Goal: Information Seeking & Learning: Compare options

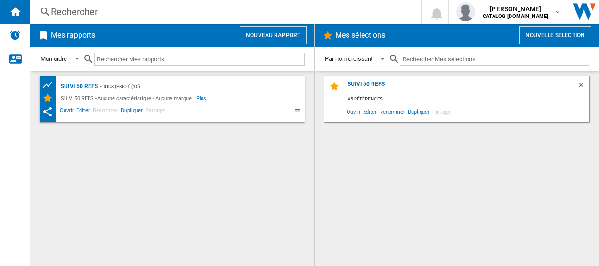
click at [192, 15] on div "Rechercher" at bounding box center [224, 11] width 346 height 13
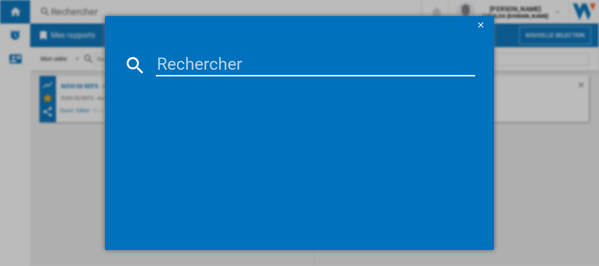
click at [186, 62] on input at bounding box center [316, 65] width 320 height 23
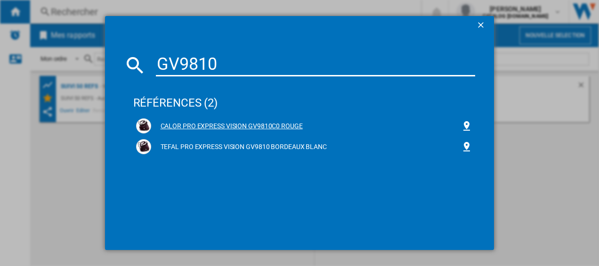
type input "GV9810"
click at [211, 121] on div "CALOR PRO EXPRESS VISION GV9810C0 ROUGE" at bounding box center [306, 125] width 310 height 9
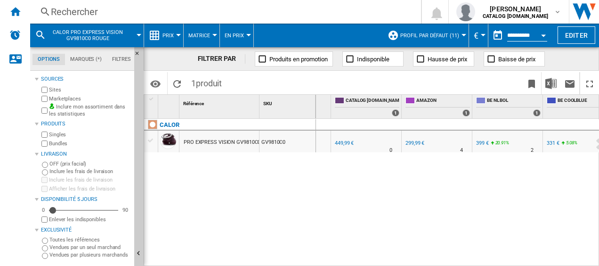
scroll to position [0, 108]
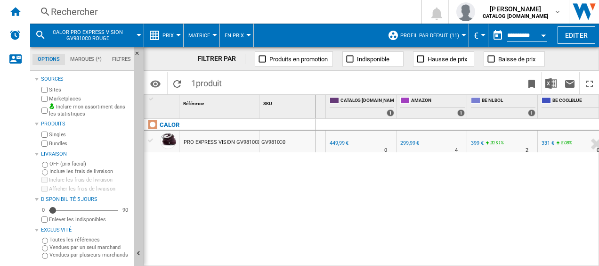
click at [473, 142] on div "399 €" at bounding box center [477, 143] width 13 height 6
click at [545, 140] on div "331 €" at bounding box center [547, 143] width 13 height 6
click at [86, 13] on div "Rechercher" at bounding box center [224, 11] width 346 height 13
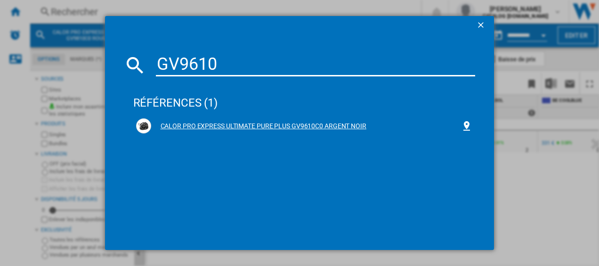
type input "GV9610"
click at [202, 124] on div "CALOR PRO EXPRESS ULTIMATE PURE PLUS GV9610C0 ARGENT NOIR" at bounding box center [306, 125] width 310 height 9
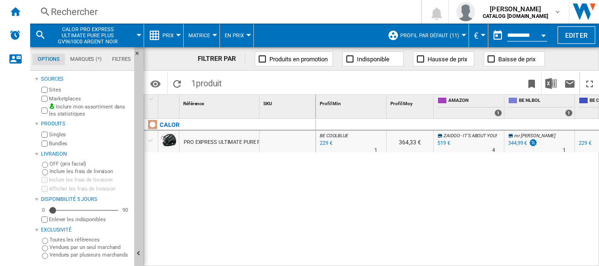
click at [109, 4] on div "Rechercher Rechercher 0 [PERSON_NAME] CATALOG [DOMAIN_NAME] CATALOG [DOMAIN_NAM…" at bounding box center [314, 12] width 569 height 24
click at [88, 13] on div "Rechercher" at bounding box center [224, 11] width 346 height 13
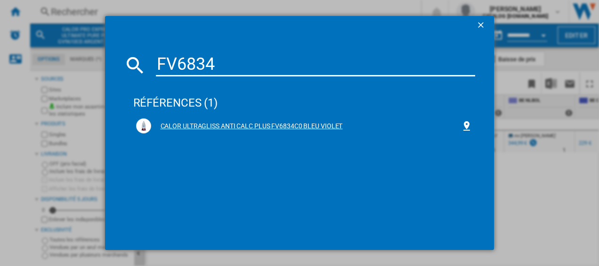
type input "FV6834"
click at [227, 124] on div "CALOR ULTRAGLISS ANTI CALC PLUS FV6834C0 BLEU VIOLET" at bounding box center [306, 125] width 310 height 9
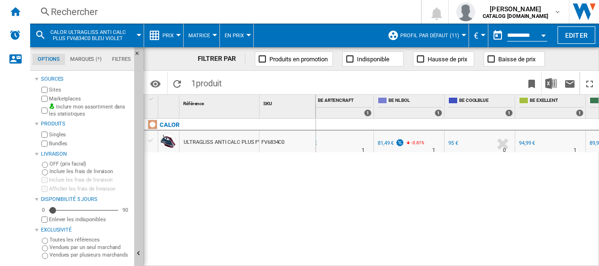
scroll to position [0, 211]
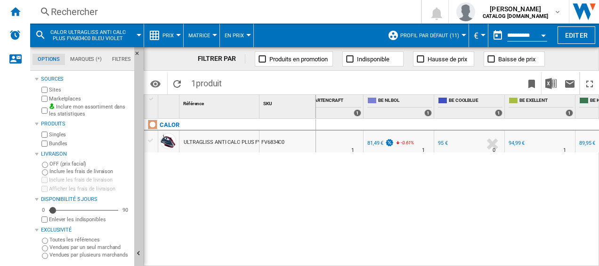
click at [372, 139] on div "81,49 €" at bounding box center [380, 142] width 28 height 9
drag, startPoint x: 441, startPoint y: 261, endPoint x: 328, endPoint y: 257, distance: 112.6
click at [330, 258] on div "BE ARTENCRAFT : BE FR ARTENCRAFT -20.0 % 76 € % N/A 1 BE ARTENCRAFT : BE FR ART…" at bounding box center [457, 193] width 283 height 148
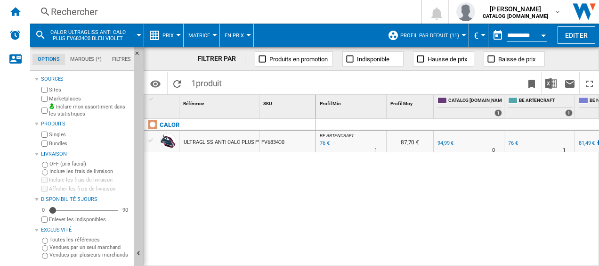
click at [322, 140] on div "76 €" at bounding box center [323, 142] width 11 height 9
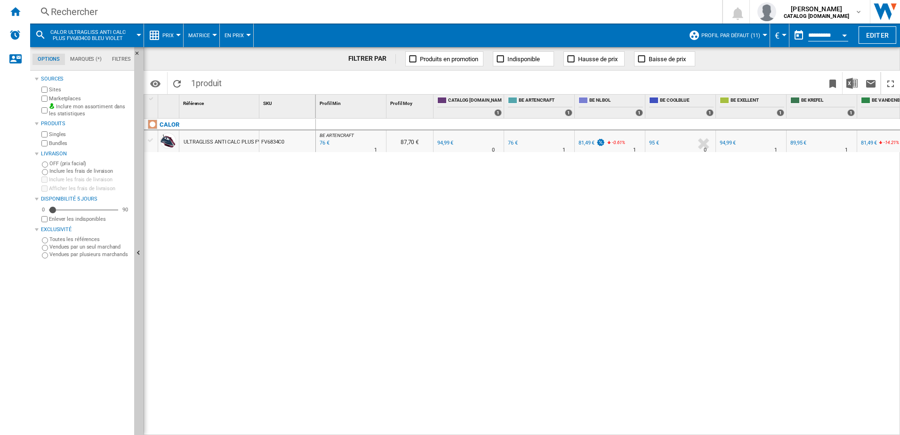
click at [162, 13] on div "Rechercher" at bounding box center [374, 11] width 647 height 13
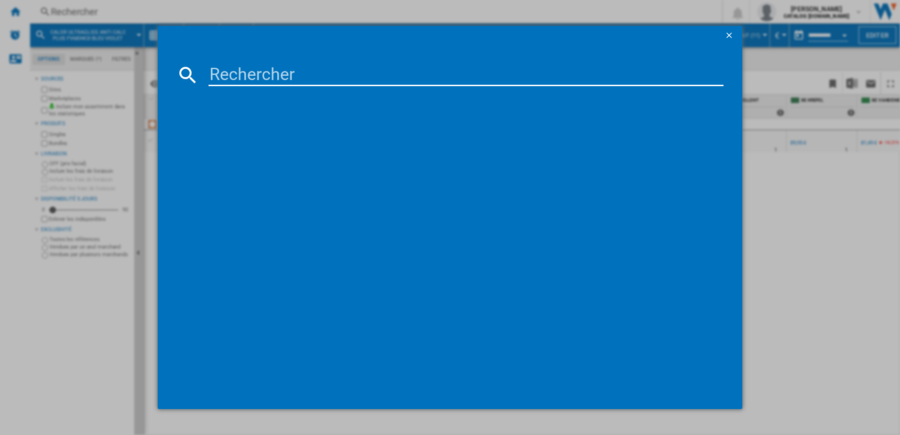
drag, startPoint x: 199, startPoint y: 69, endPoint x: 233, endPoint y: 69, distance: 33.4
click at [200, 69] on div at bounding box center [451, 75] width 548 height 23
click at [235, 69] on input at bounding box center [467, 75] width 516 height 23
type input "GV9810"
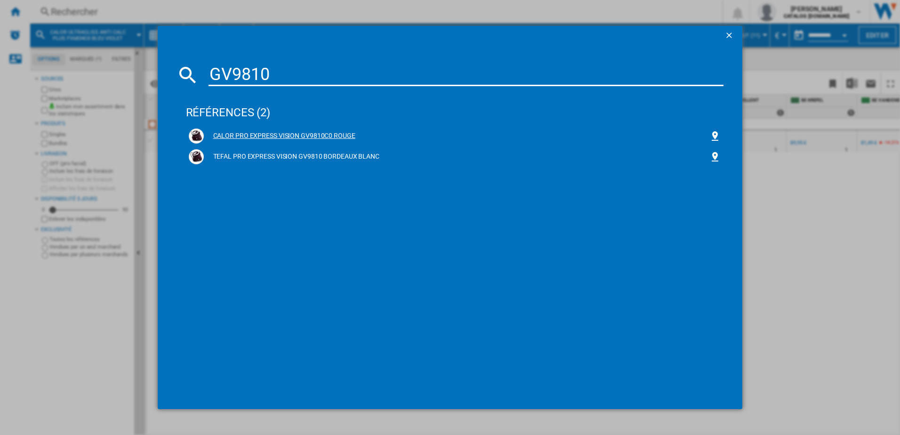
click at [256, 129] on div "CALOR PRO EXPRESS VISION GV9810C0 ROUGE" at bounding box center [455, 136] width 533 height 15
click at [254, 133] on div "CALOR PRO EXPRESS VISION GV9810C0 ROUGE" at bounding box center [457, 135] width 506 height 9
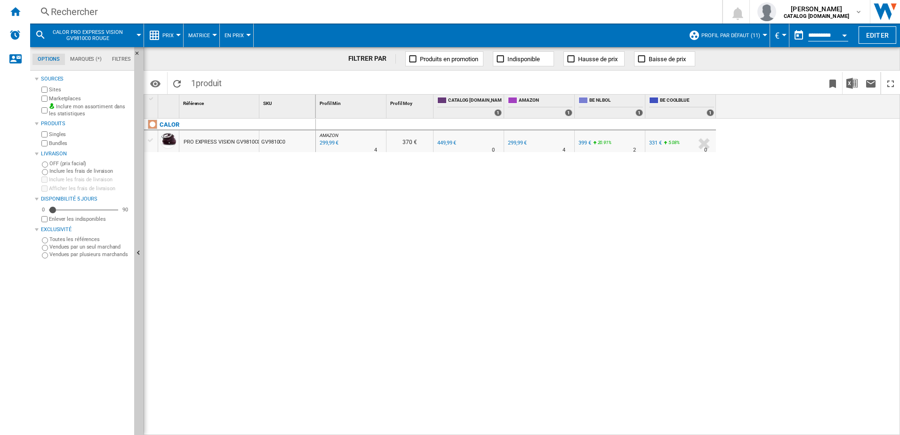
click at [325, 142] on div "299,99 €" at bounding box center [328, 142] width 20 height 9
click at [583, 141] on div "399 €" at bounding box center [585, 143] width 13 height 6
click at [164, 14] on div "Rechercher" at bounding box center [374, 11] width 647 height 13
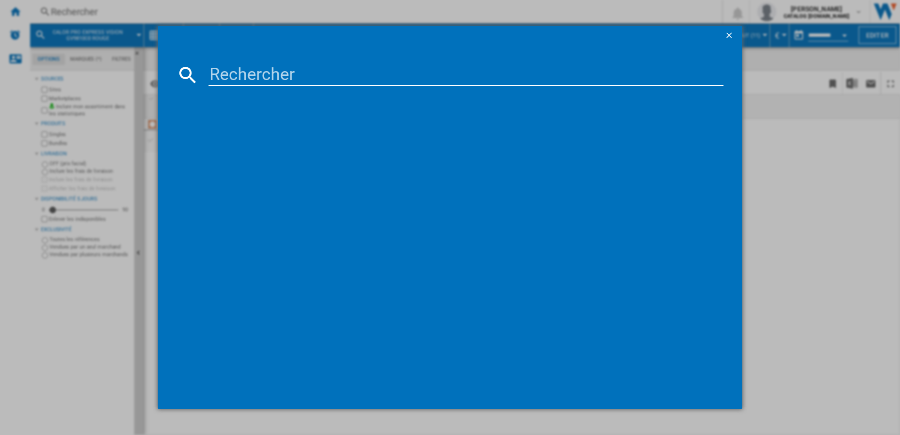
click at [225, 72] on input at bounding box center [467, 75] width 516 height 23
type input "FV6834"
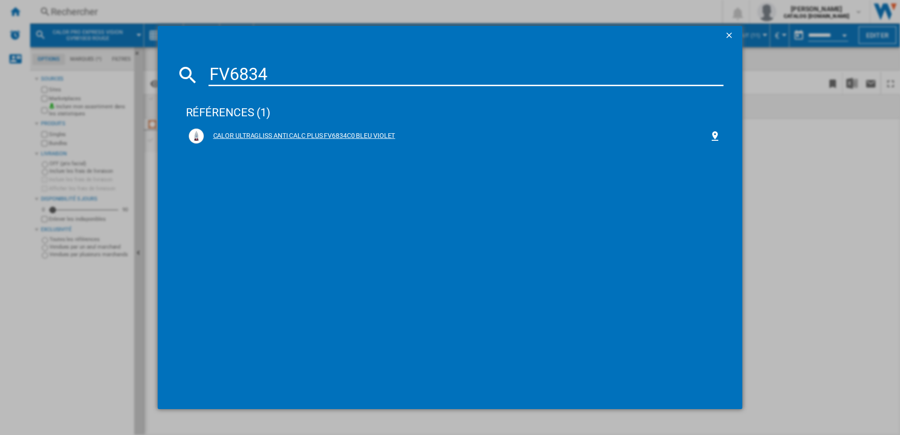
click at [250, 128] on div "CALOR ULTRAGLISS ANTI CALC PLUS FV6834C0 BLEU VIOLET" at bounding box center [455, 136] width 538 height 21
click at [240, 132] on div "CALOR ULTRAGLISS ANTI CALC PLUS FV6834C0 BLEU VIOLET" at bounding box center [457, 135] width 506 height 9
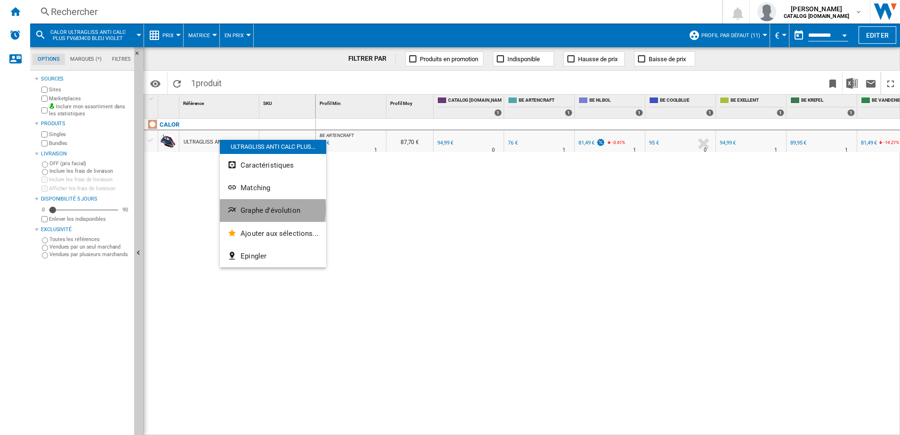
click at [257, 209] on span "Graphe d'évolution" at bounding box center [271, 210] width 60 height 8
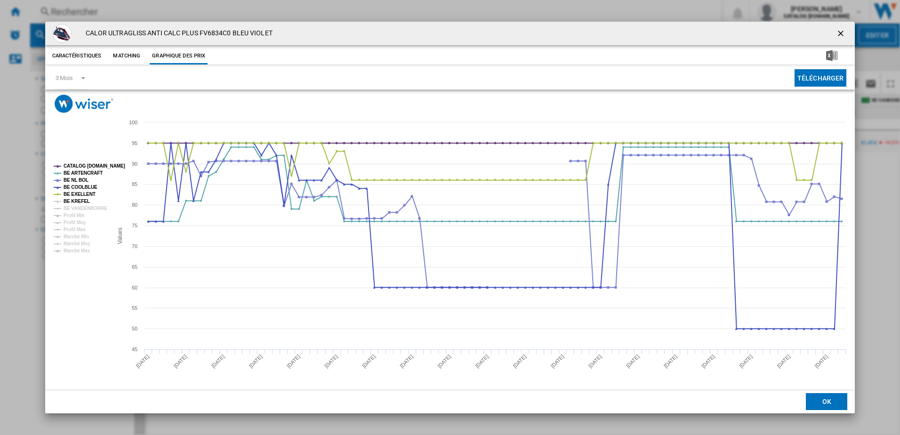
click at [86, 200] on tspan "BE KREFEL" at bounding box center [77, 201] width 26 height 5
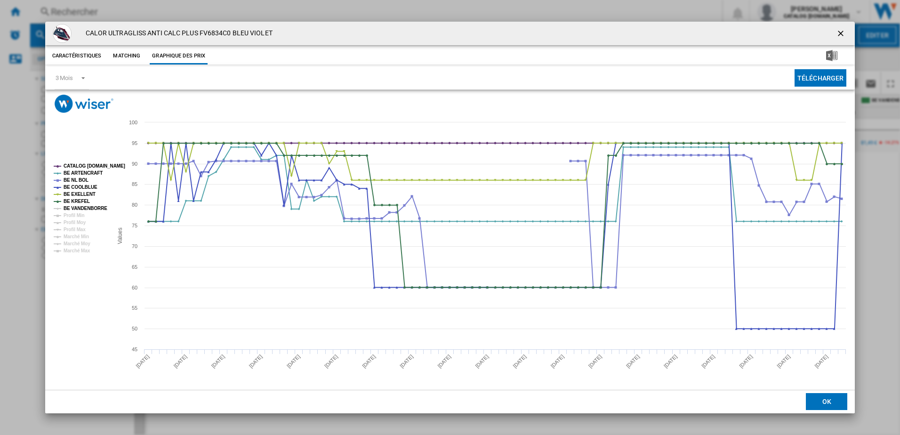
click at [87, 210] on tspan "BE VANDENBORRE" at bounding box center [86, 208] width 44 height 5
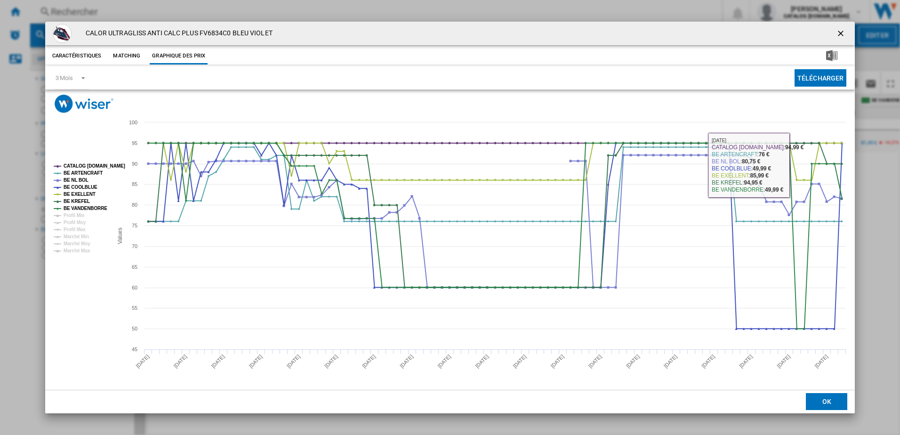
click at [598, 31] on ng-md-icon "getI18NText('BUTTONS.CLOSE_DIALOG')" at bounding box center [841, 34] width 11 height 11
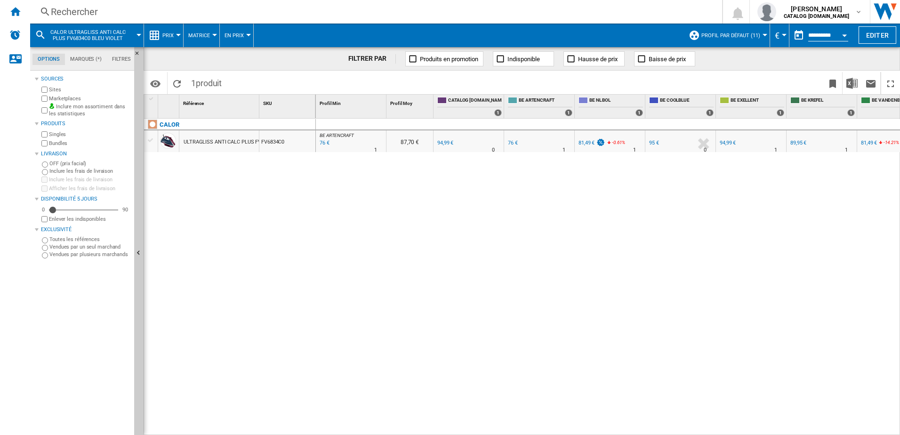
click at [115, 4] on div "Rechercher Rechercher 0 [PERSON_NAME] CATALOG [DOMAIN_NAME] CATALOG [DOMAIN_NAM…" at bounding box center [465, 12] width 870 height 24
click at [109, 11] on div "Rechercher" at bounding box center [374, 11] width 647 height 13
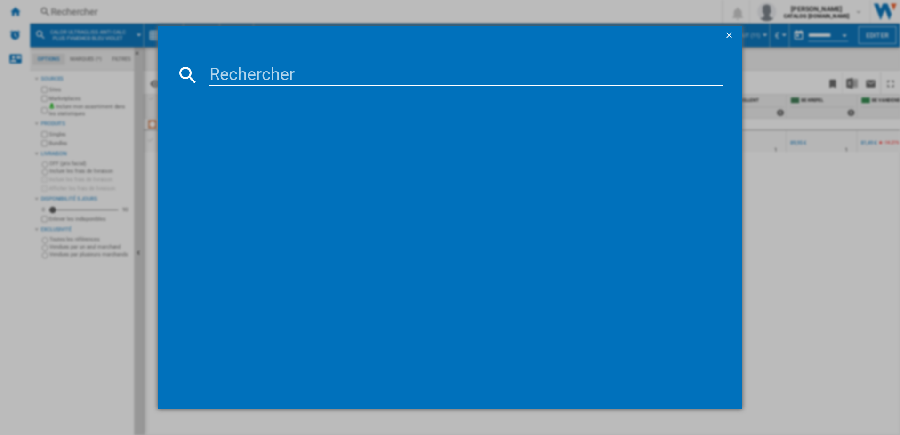
click at [228, 73] on input at bounding box center [467, 75] width 516 height 23
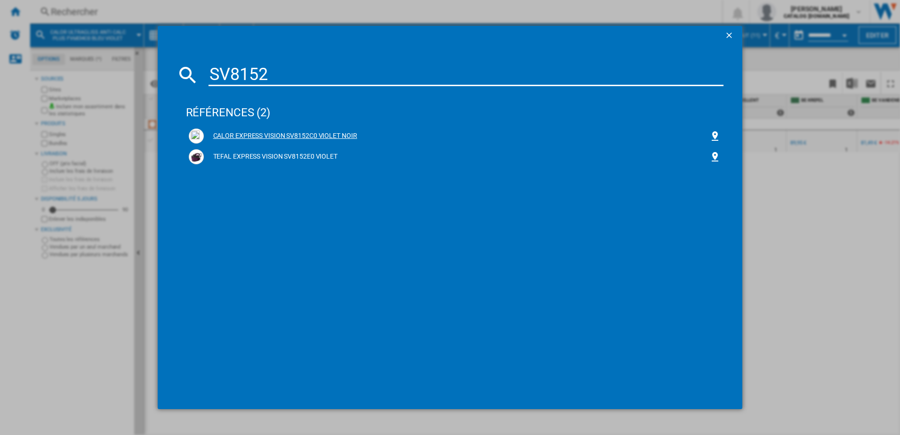
type input "SV8152"
click at [248, 131] on div "CALOR EXPRESS VISION SV8152C0 VIOLET NOIR" at bounding box center [457, 135] width 506 height 9
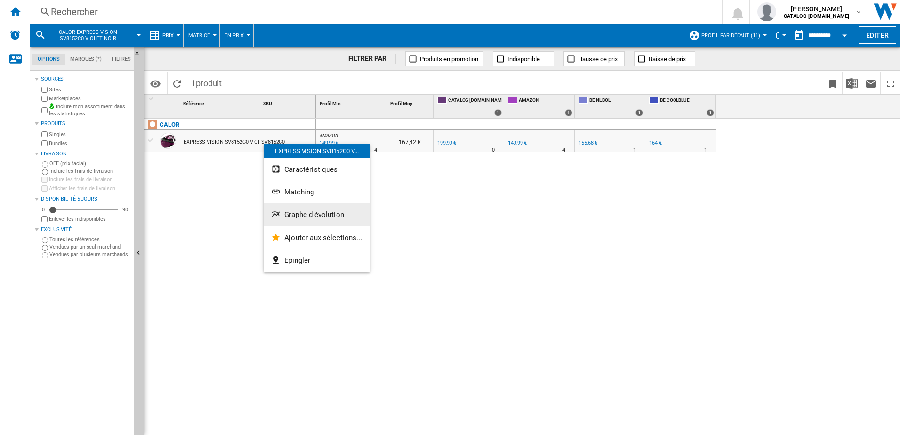
click at [292, 214] on span "Graphe d'évolution" at bounding box center [314, 214] width 60 height 8
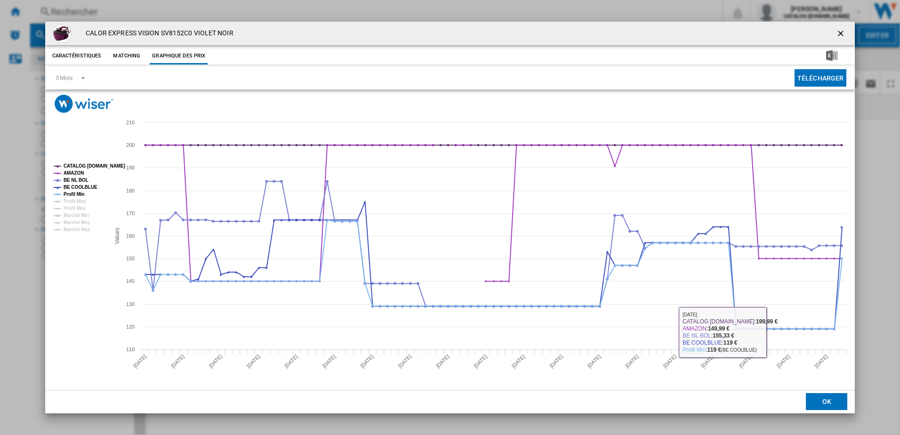
click at [598, 265] on button "OK" at bounding box center [826, 401] width 41 height 17
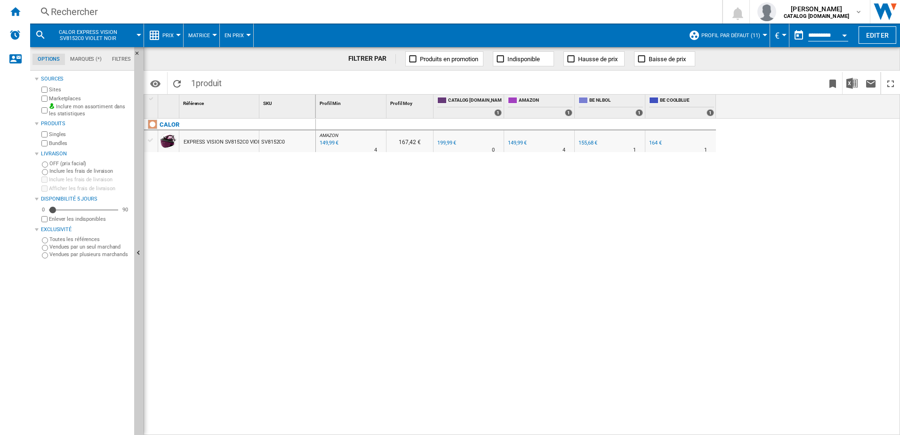
click at [585, 142] on div "155,68 €" at bounding box center [588, 143] width 19 height 6
click at [41, 32] on md-icon at bounding box center [40, 34] width 11 height 11
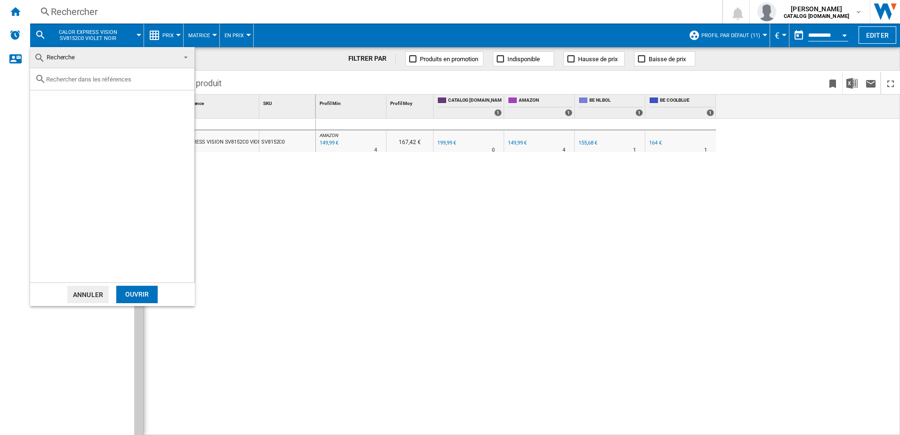
click at [90, 6] on md-backdrop at bounding box center [450, 217] width 900 height 435
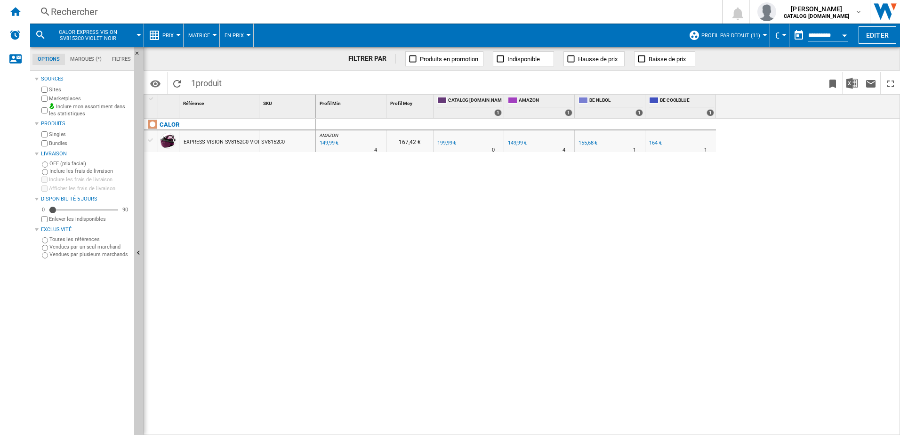
click at [84, 8] on div "Rechercher" at bounding box center [374, 11] width 647 height 13
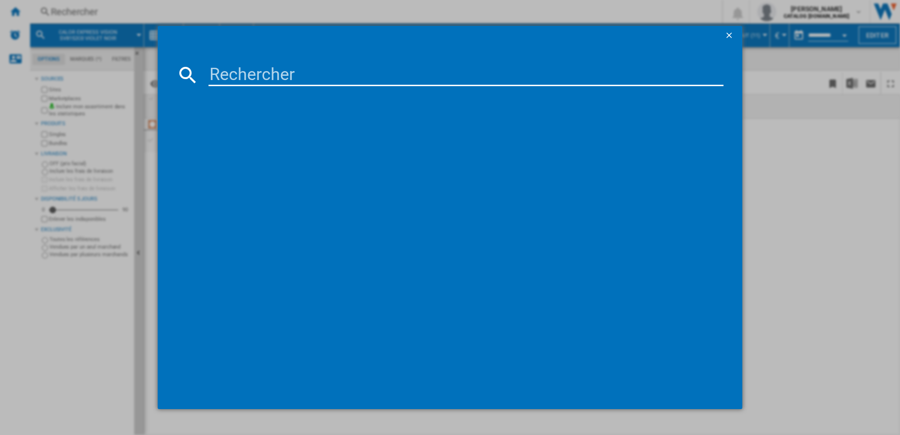
click at [248, 70] on input at bounding box center [467, 75] width 516 height 23
type input "SV8110"
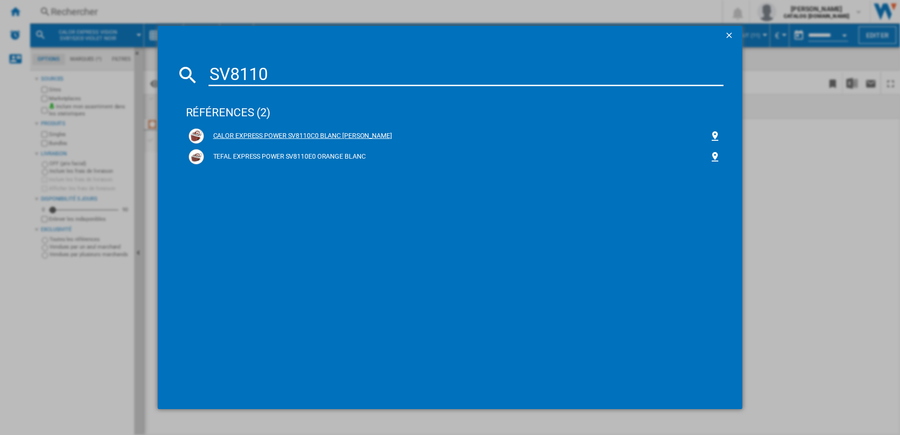
click at [282, 137] on div "CALOR EXPRESS POWER SV8110C0 BLANC [PERSON_NAME]" at bounding box center [457, 135] width 506 height 9
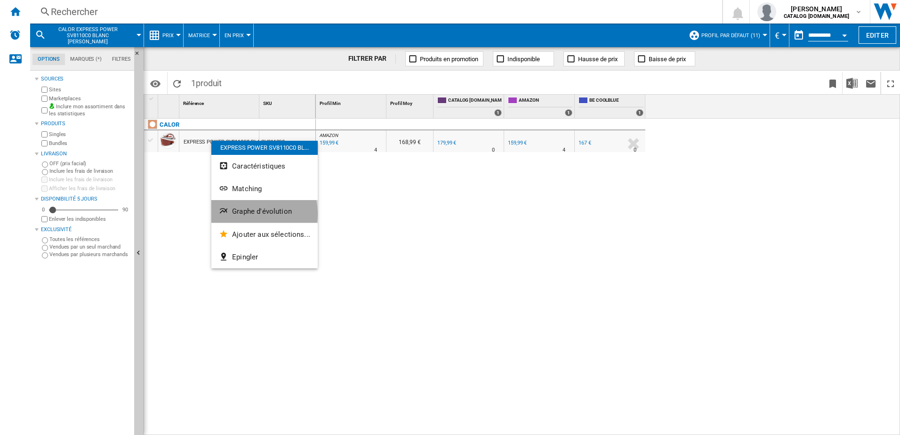
click at [251, 214] on span "Graphe d'évolution" at bounding box center [262, 211] width 60 height 8
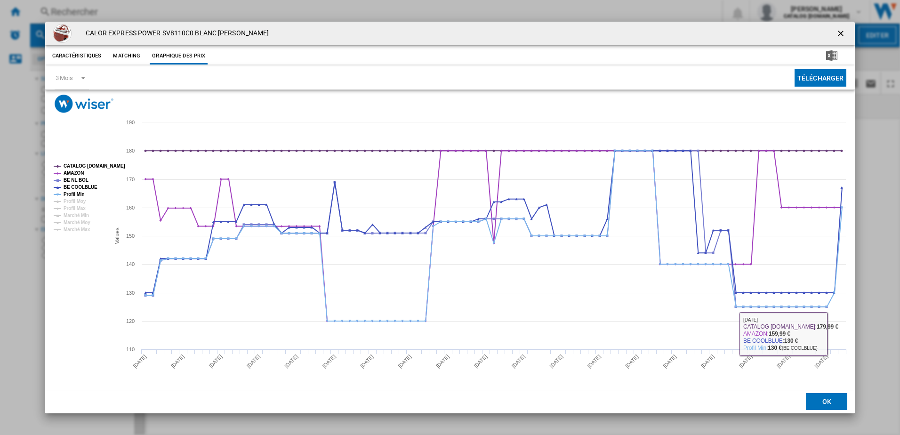
click at [598, 265] on button "OK" at bounding box center [826, 401] width 41 height 17
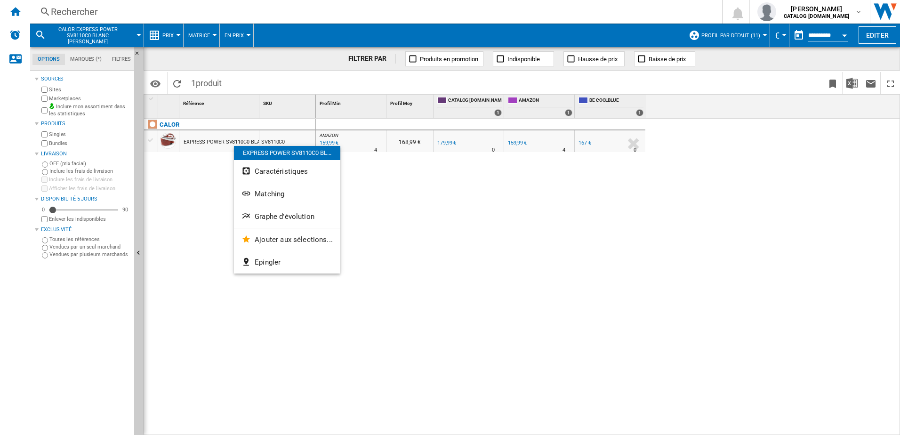
click at [56, 11] on div at bounding box center [450, 217] width 900 height 435
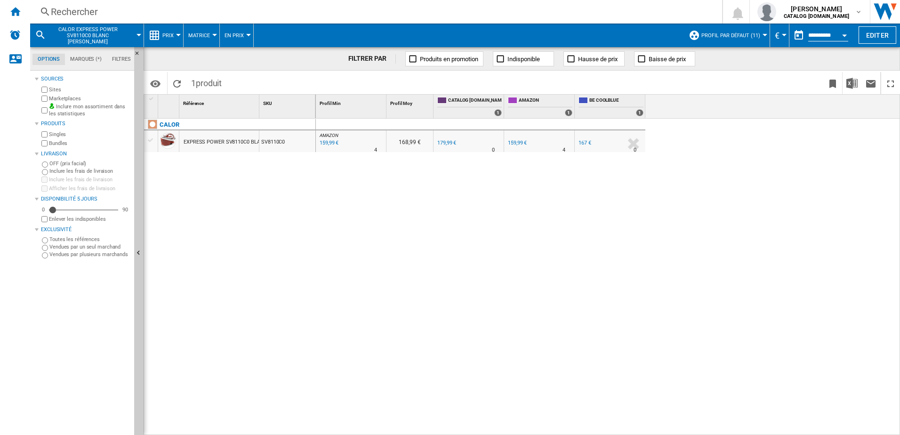
click at [56, 11] on div "Rechercher" at bounding box center [374, 11] width 647 height 13
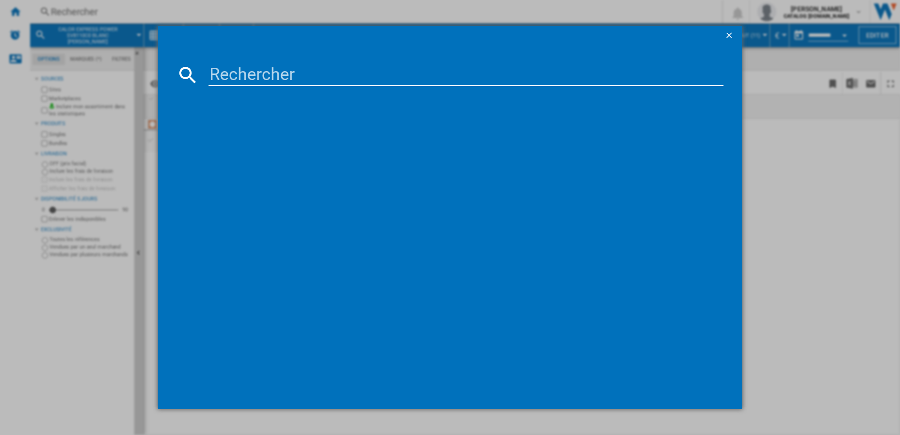
drag, startPoint x: 56, startPoint y: 11, endPoint x: 232, endPoint y: 67, distance: 184.9
click at [232, 67] on input at bounding box center [467, 75] width 516 height 23
click at [236, 78] on input at bounding box center [467, 75] width 516 height 23
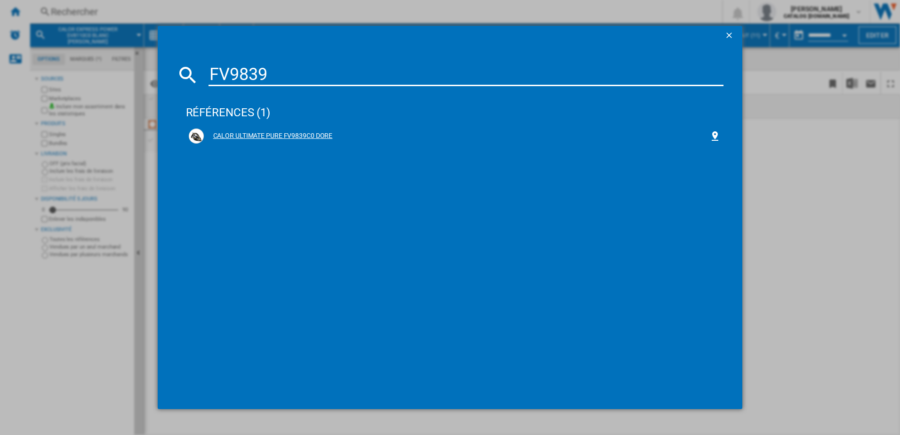
type input "FV9839"
click at [274, 131] on div "CALOR ULTIMATE PURE FV9839C0 DORE" at bounding box center [457, 135] width 506 height 9
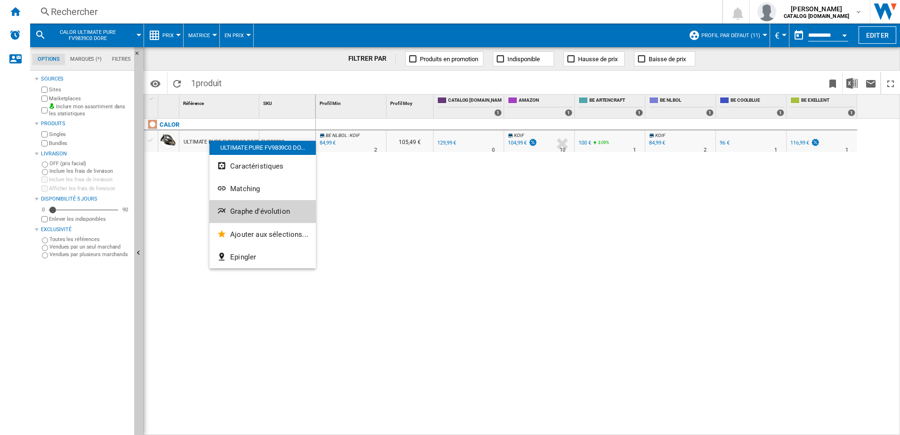
click at [259, 207] on button "Graphe d'évolution" at bounding box center [263, 211] width 106 height 23
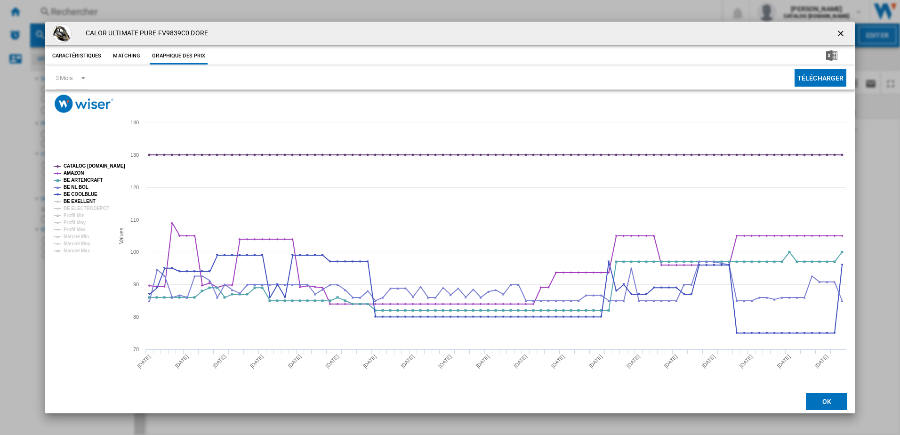
click at [90, 200] on tspan "BE EXELLENT" at bounding box center [80, 201] width 32 height 5
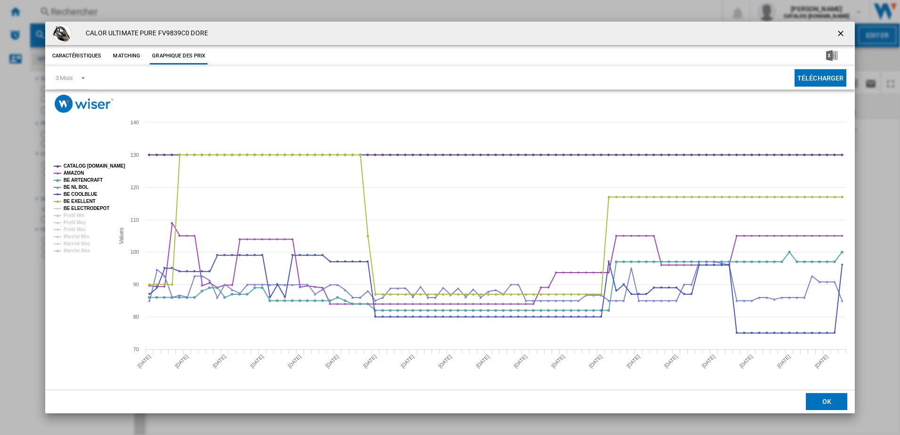
click at [93, 211] on tspan "BE ELECTRODEPOT" at bounding box center [87, 208] width 46 height 5
click at [598, 31] on ng-md-icon "getI18NText('BUTTONS.CLOSE_DIALOG')" at bounding box center [841, 34] width 11 height 11
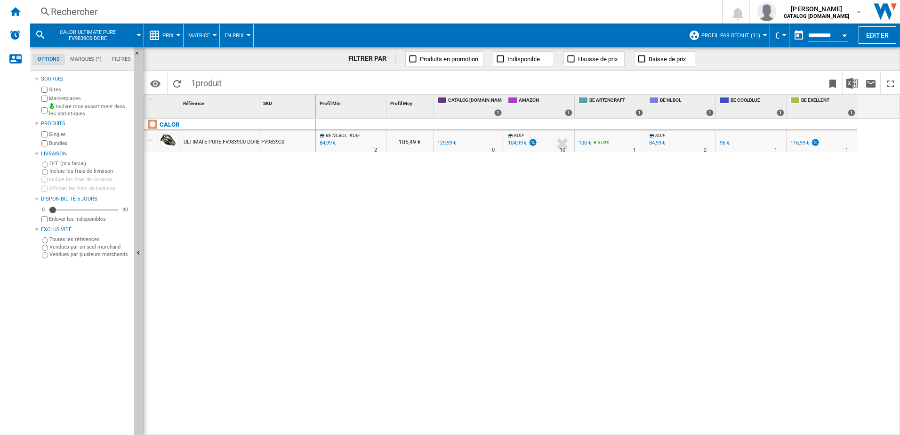
click at [186, 10] on div "Rechercher" at bounding box center [374, 11] width 647 height 13
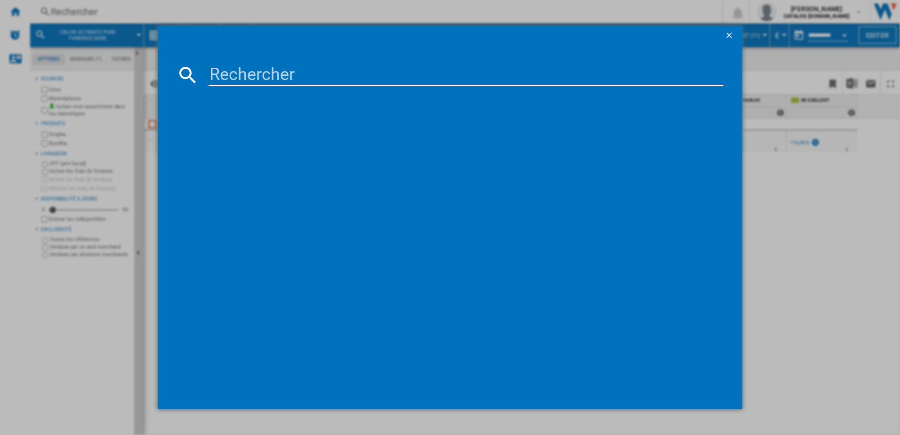
click at [229, 79] on input at bounding box center [467, 75] width 516 height 23
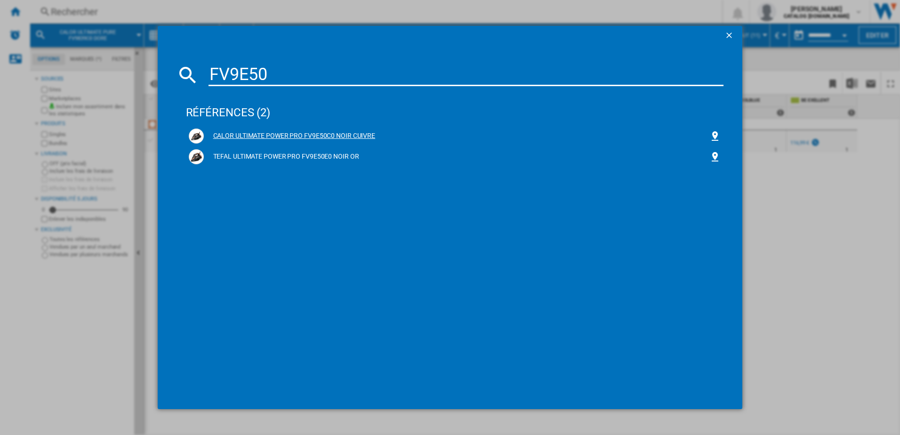
type input "FV9E50"
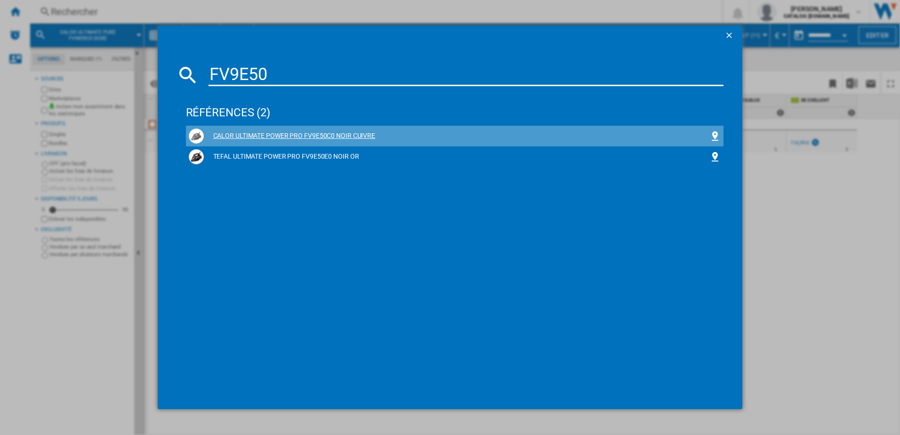
click at [261, 137] on div "CALOR ULTIMATE POWER PRO FV9E50C0 NOIR CUIVRE" at bounding box center [457, 135] width 506 height 9
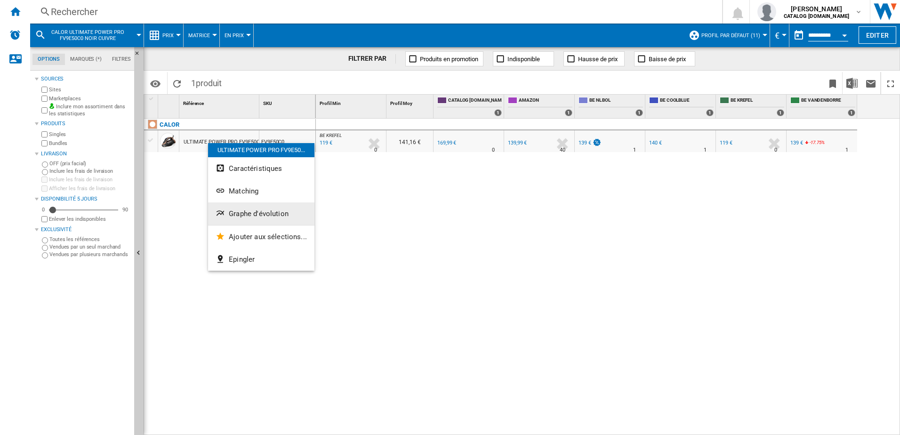
click at [250, 216] on span "Graphe d'évolution" at bounding box center [259, 214] width 60 height 8
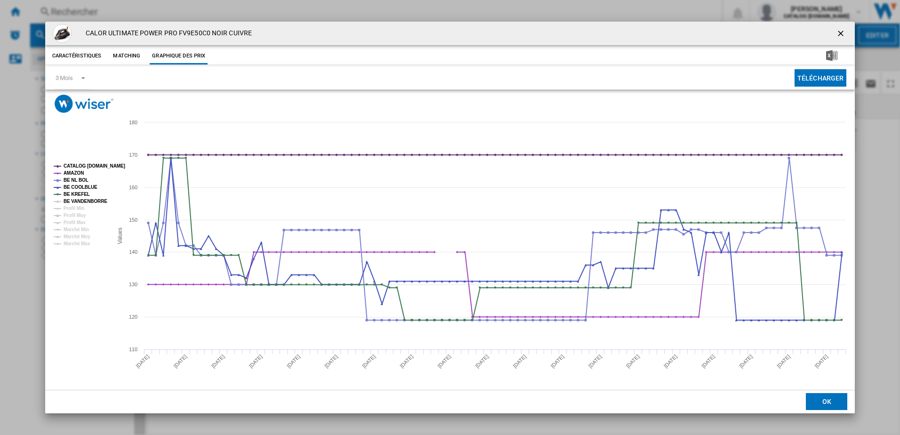
click at [83, 202] on tspan "BE VANDENBORRE" at bounding box center [86, 201] width 44 height 5
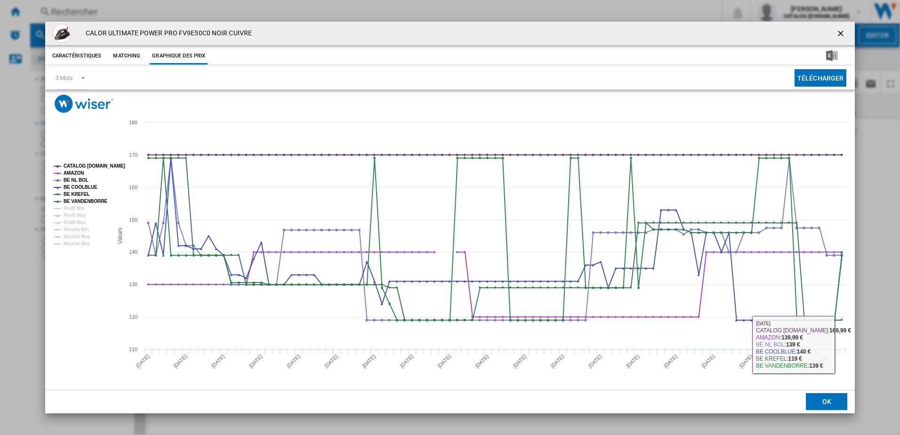
click at [598, 265] on button "OK" at bounding box center [826, 401] width 41 height 17
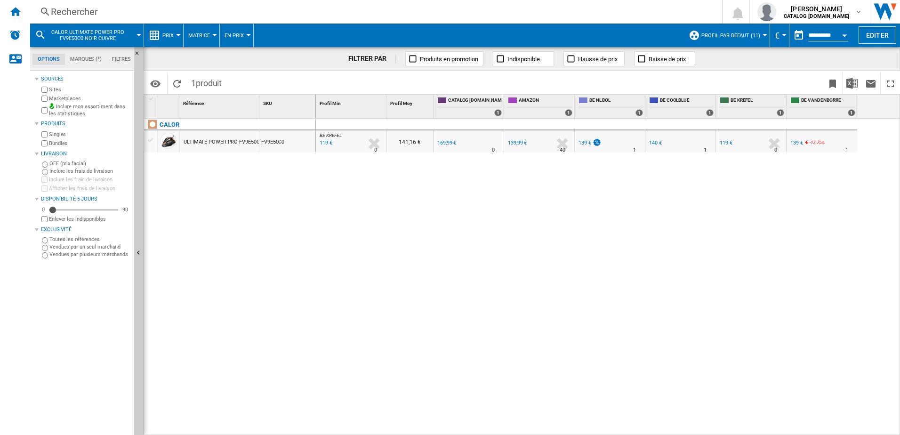
click at [325, 142] on div "119 €" at bounding box center [325, 142] width 14 height 9
click at [48, 9] on ng-md-icon at bounding box center [45, 12] width 11 height 12
click at [122, 10] on div "Rechercher" at bounding box center [374, 11] width 647 height 13
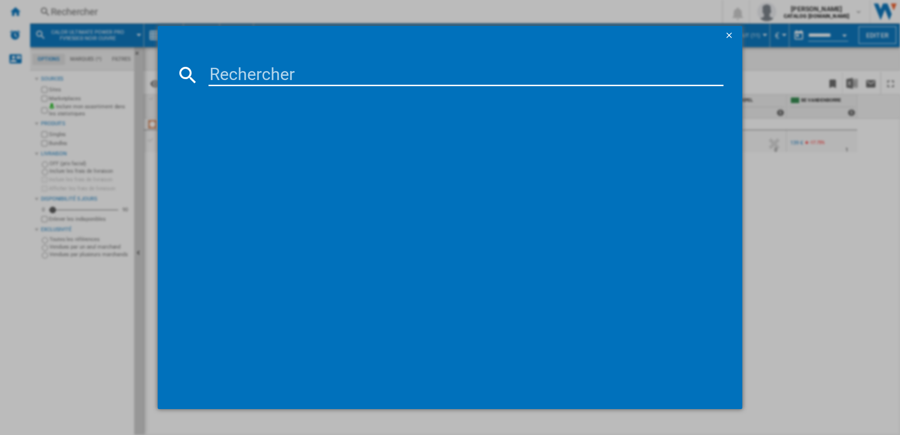
click at [242, 73] on input at bounding box center [467, 75] width 516 height 23
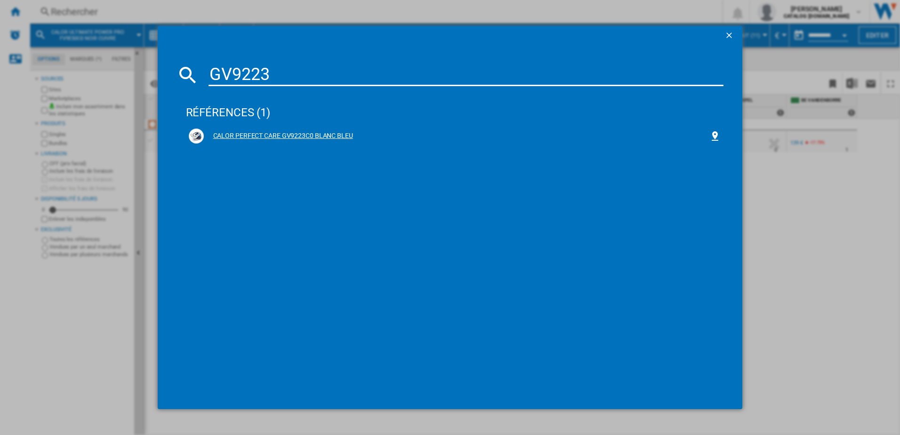
type input "GV9223"
click at [254, 135] on div "CALOR PERFECT CARE GV9223C0 BLANC BLEU" at bounding box center [457, 135] width 506 height 9
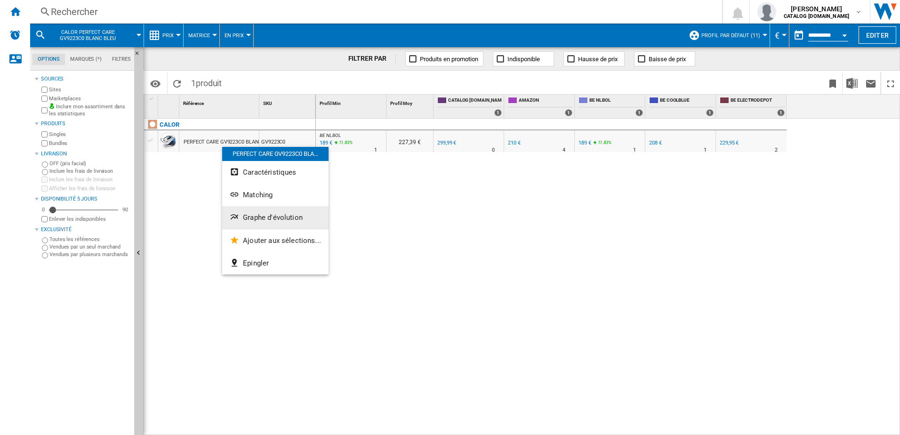
click at [259, 216] on span "Graphe d'évolution" at bounding box center [273, 217] width 60 height 8
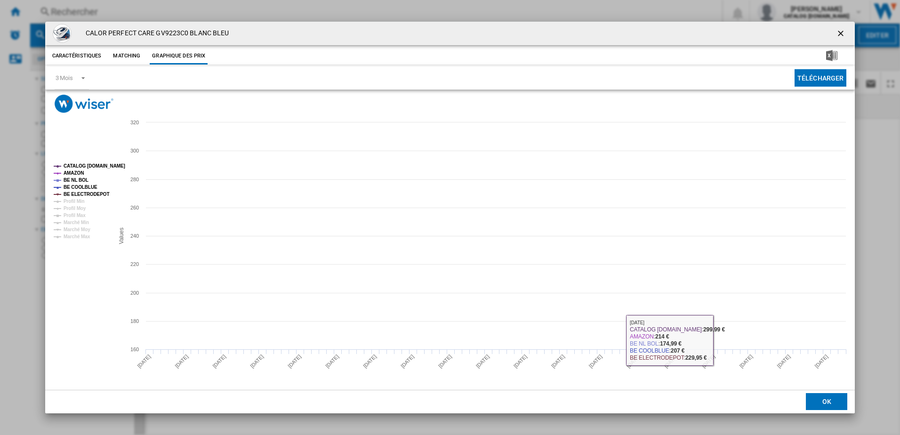
click at [598, 265] on button "OK" at bounding box center [826, 401] width 41 height 17
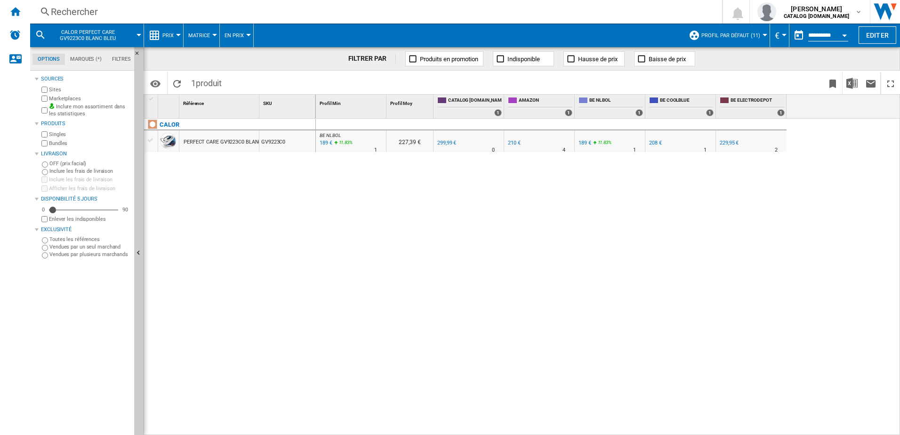
click at [598, 143] on div "229,95 €" at bounding box center [729, 143] width 19 height 6
click at [583, 144] on div "189 €" at bounding box center [585, 143] width 13 height 6
click at [57, 19] on div "Rechercher Rechercher 0 [PERSON_NAME] CATALOG [DOMAIN_NAME] CATALOG [DOMAIN_NAM…" at bounding box center [465, 12] width 870 height 24
click at [57, 9] on div "Rechercher" at bounding box center [374, 11] width 647 height 13
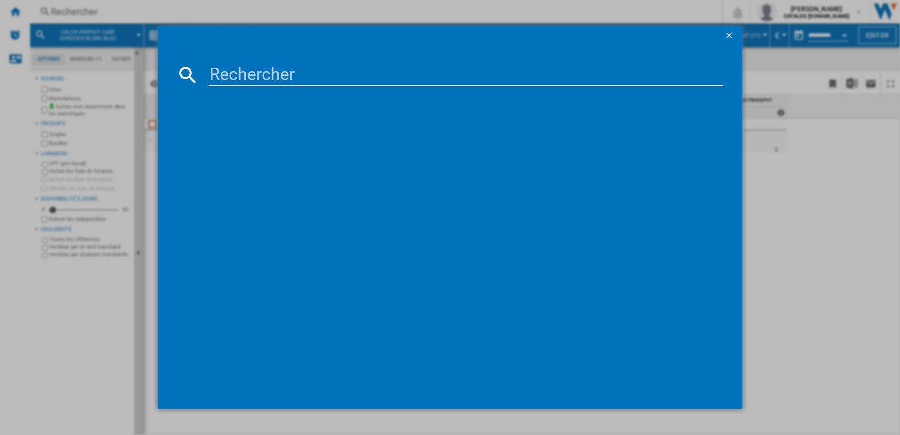
click at [239, 67] on input at bounding box center [467, 75] width 516 height 23
click at [239, 73] on input at bounding box center [467, 75] width 516 height 23
type input "GV9820"
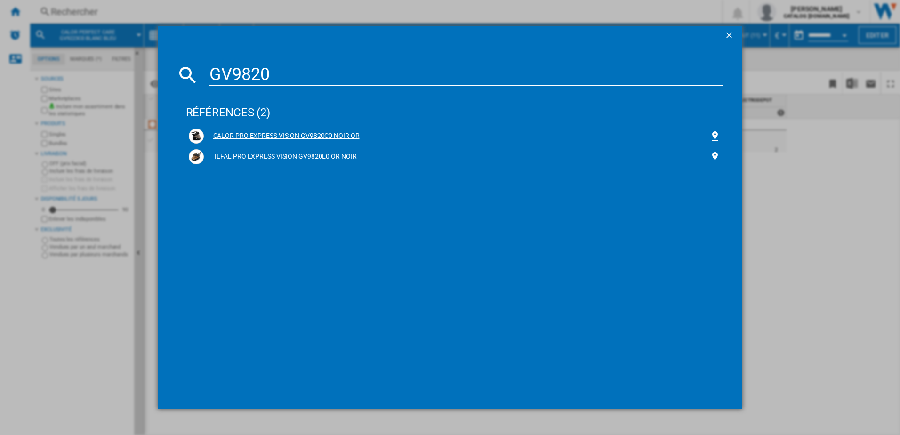
click at [249, 130] on div "CALOR PRO EXPRESS VISION GV9820C0 NOIR OR" at bounding box center [455, 136] width 533 height 15
click at [250, 133] on div "CALOR PRO EXPRESS VISION GV9820C0 NOIR OR" at bounding box center [457, 135] width 506 height 9
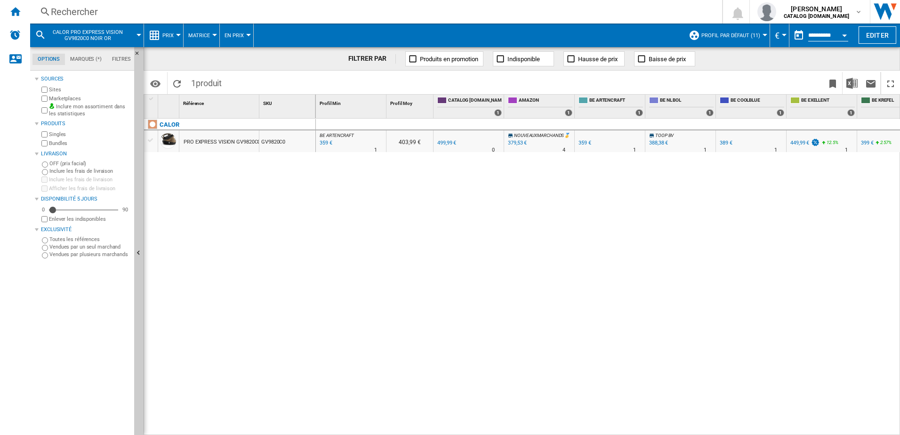
click at [325, 142] on div "359 €" at bounding box center [325, 142] width 14 height 9
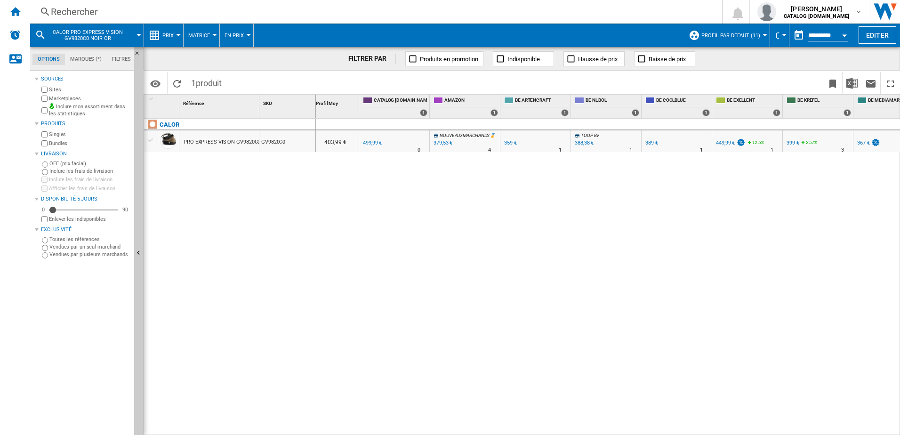
scroll to position [0, 98]
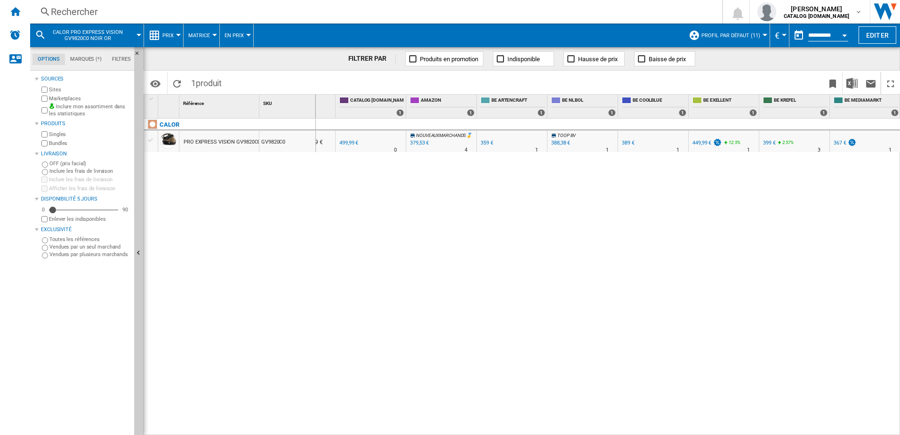
click at [598, 141] on div "367 €" at bounding box center [840, 143] width 13 height 6
